Goal: Find contact information: Find contact information

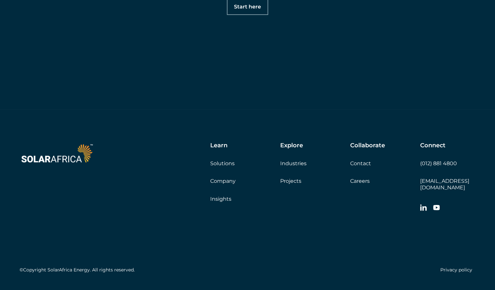
scroll to position [2279, 0]
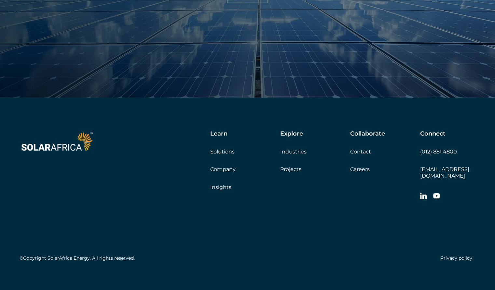
click at [361, 153] on link "Contact" at bounding box center [360, 151] width 21 height 6
